Goal: Find specific page/section: Find specific page/section

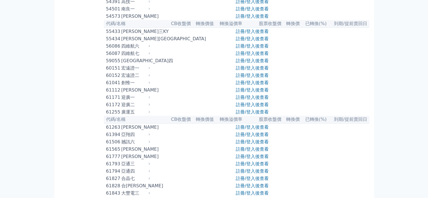
scroll to position [1969, 0]
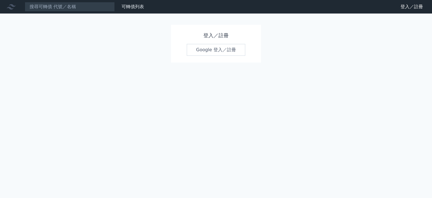
click at [215, 50] on link "Google 登入／註冊" at bounding box center [216, 50] width 59 height 12
